Goal: Task Accomplishment & Management: Manage account settings

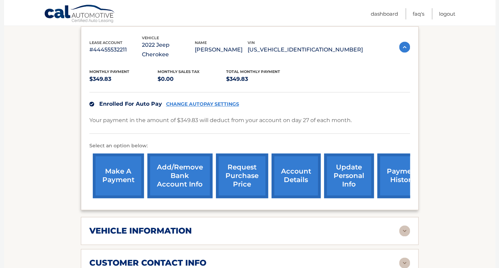
scroll to position [125, 0]
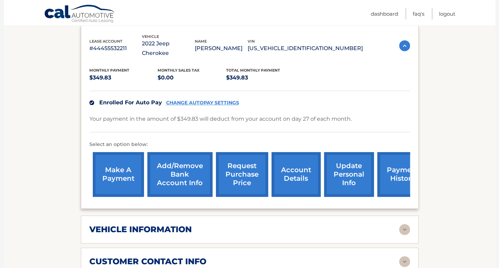
click at [230, 171] on link "request purchase price" at bounding box center [242, 174] width 52 height 45
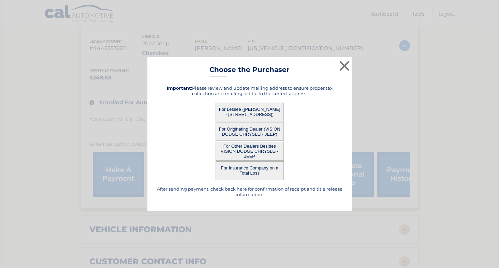
click at [246, 150] on button "For Other Dealers Besides VISION DODGE CHRYSLER JEEP" at bounding box center [249, 151] width 68 height 19
click at [263, 151] on button "For Other Dealers Besides VISION DODGE CHRYSLER JEEP" at bounding box center [249, 151] width 68 height 19
click at [346, 63] on button "×" at bounding box center [345, 66] width 14 height 14
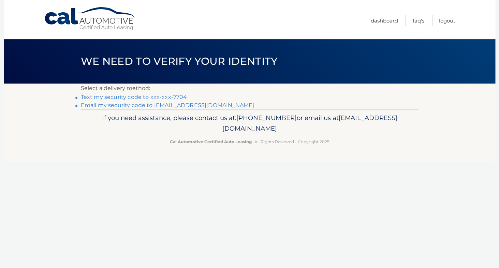
click at [158, 96] on link "Text my security code to xxx-xxx-7704" at bounding box center [134, 97] width 106 height 6
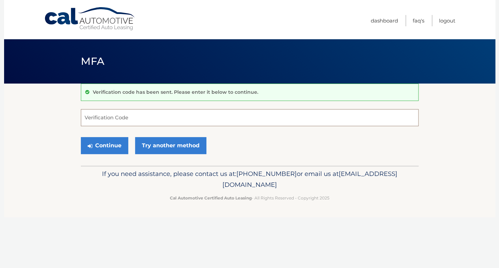
click at [153, 125] on input "Verification Code" at bounding box center [250, 117] width 338 height 17
type input "813737"
click at [100, 146] on button "Continue" at bounding box center [104, 145] width 47 height 17
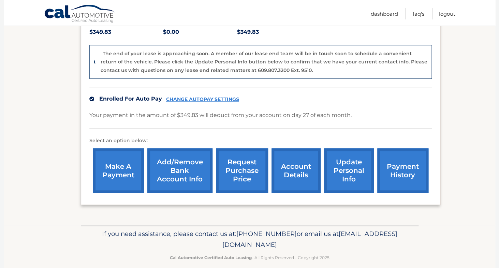
scroll to position [158, 0]
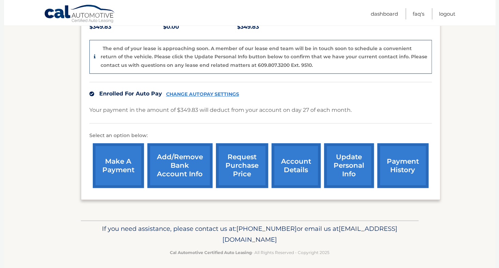
click at [228, 164] on link "request purchase price" at bounding box center [242, 165] width 52 height 45
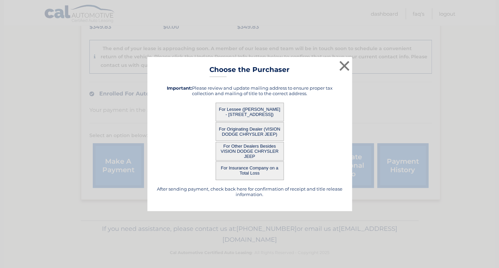
click at [235, 151] on button "For Other Dealers Besides VISION DODGE CHRYSLER JEEP" at bounding box center [249, 151] width 68 height 19
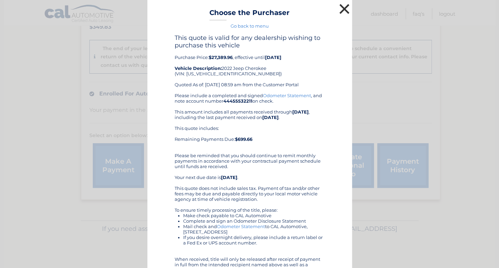
click at [344, 11] on button "×" at bounding box center [345, 9] width 14 height 14
